Goal: Information Seeking & Learning: Learn about a topic

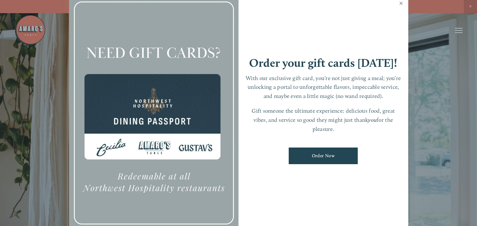
click at [401, 3] on link "Close" at bounding box center [401, 4] width 12 height 18
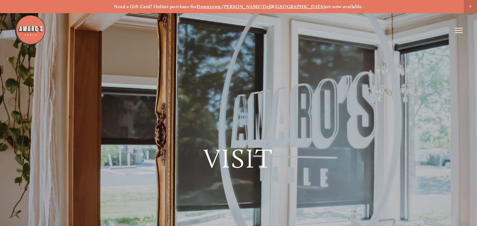
click at [465, 28] on div "Visit" at bounding box center [238, 113] width 477 height 226
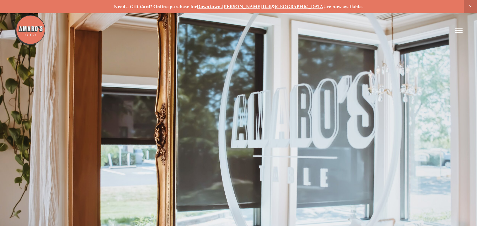
click at [461, 29] on icon at bounding box center [459, 31] width 8 height 6
click at [343, 30] on span "Menu" at bounding box center [346, 30] width 12 height 5
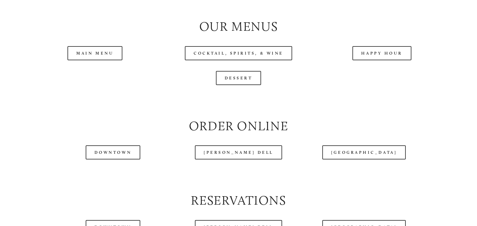
scroll to position [695, 0]
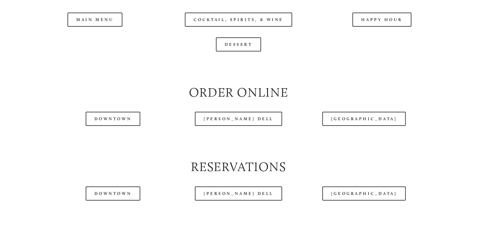
click at [398, 16] on div at bounding box center [221, 15] width 414 height 32
click at [373, 15] on div at bounding box center [221, 15] width 414 height 32
click at [374, 18] on div at bounding box center [221, 15] width 414 height 32
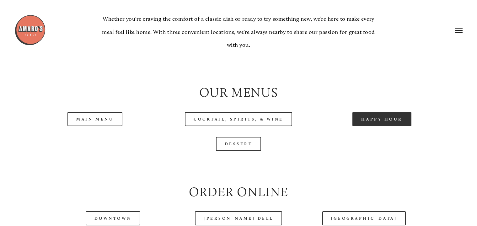
click at [370, 118] on link "Happy Hour" at bounding box center [381, 119] width 59 height 14
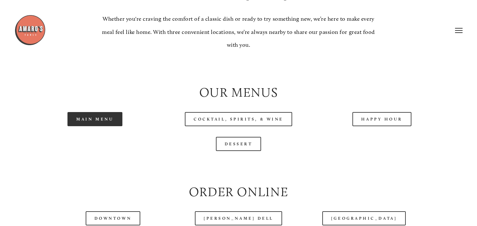
click at [88, 119] on link "Main Menu" at bounding box center [94, 119] width 55 height 14
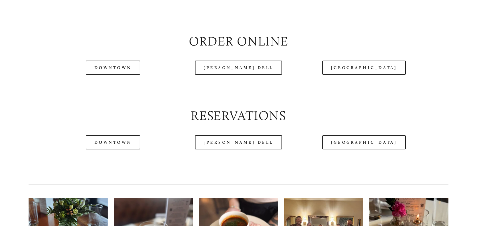
scroll to position [761, 0]
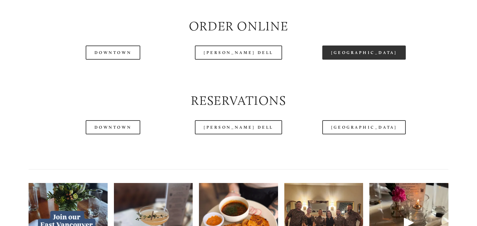
click at [363, 54] on link "[GEOGRAPHIC_DATA]" at bounding box center [363, 52] width 83 height 14
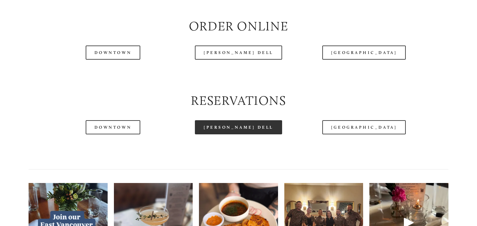
click at [254, 130] on link "[PERSON_NAME] Dell" at bounding box center [238, 127] width 87 height 14
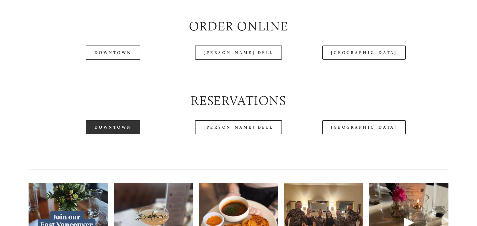
click at [124, 126] on link "Downtown" at bounding box center [113, 127] width 55 height 14
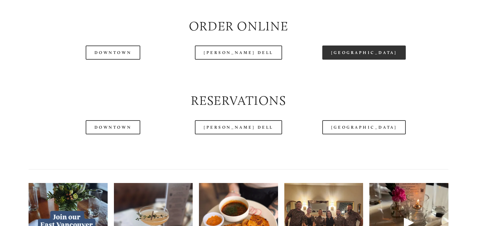
click at [370, 55] on link "[GEOGRAPHIC_DATA]" at bounding box center [363, 52] width 83 height 14
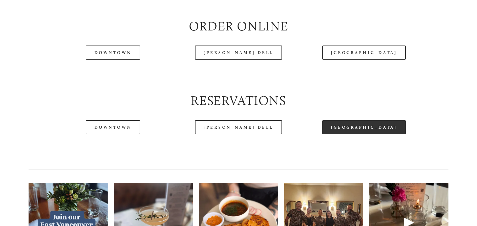
click at [357, 129] on link "[GEOGRAPHIC_DATA]" at bounding box center [363, 127] width 83 height 14
